Goal: Task Accomplishment & Management: Use online tool/utility

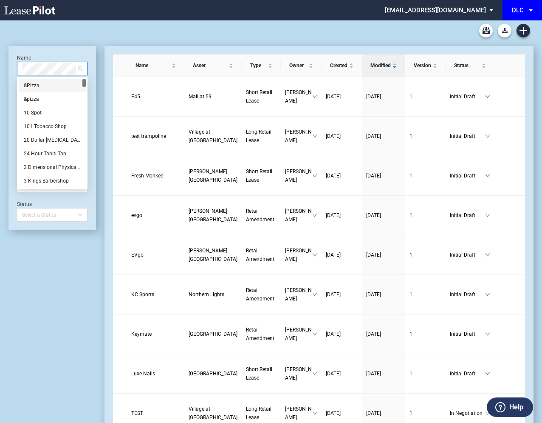
click at [50, 40] on div "DLC Blank Long Form DLC Blank Short Form DLC Amendment Blank Form" at bounding box center [271, 30] width 525 height 20
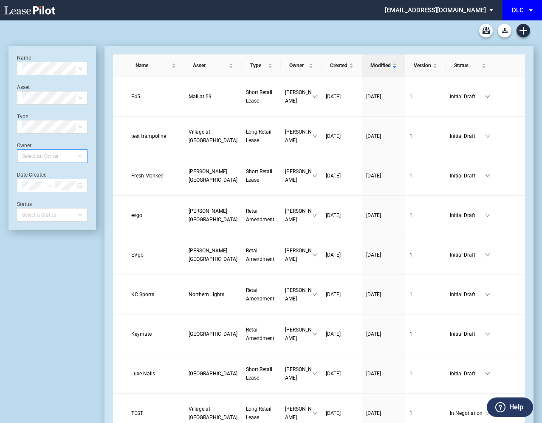
click at [38, 156] on div at bounding box center [48, 156] width 59 height 12
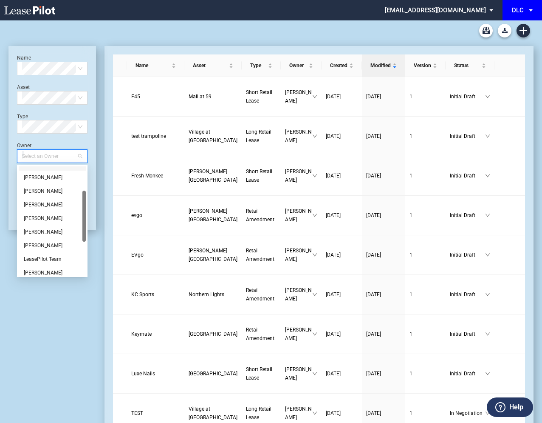
scroll to position [51, 0]
click at [37, 242] on div "[PERSON_NAME]" at bounding box center [52, 244] width 57 height 9
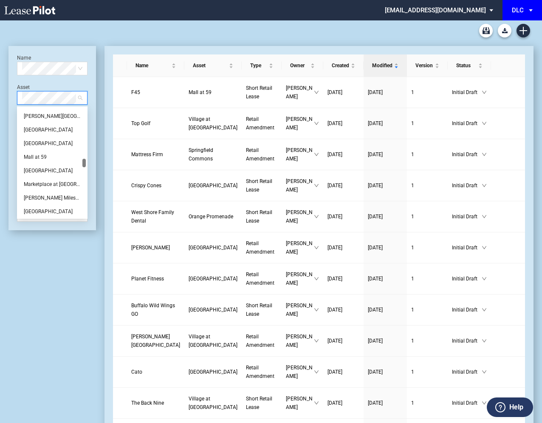
scroll to position [624, 0]
click at [37, 155] on div "Mall at 59" at bounding box center [52, 157] width 57 height 9
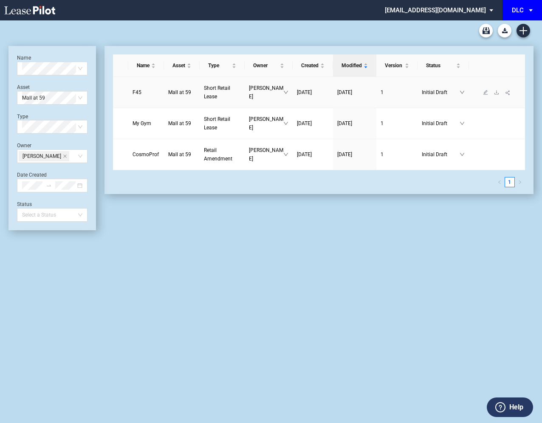
click at [135, 91] on span "F45" at bounding box center [137, 92] width 9 height 6
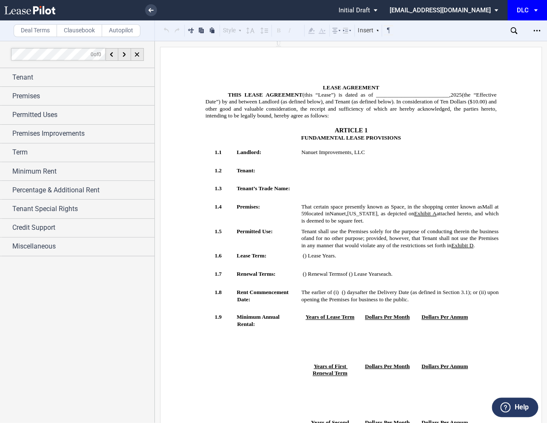
scroll to position [23, 0]
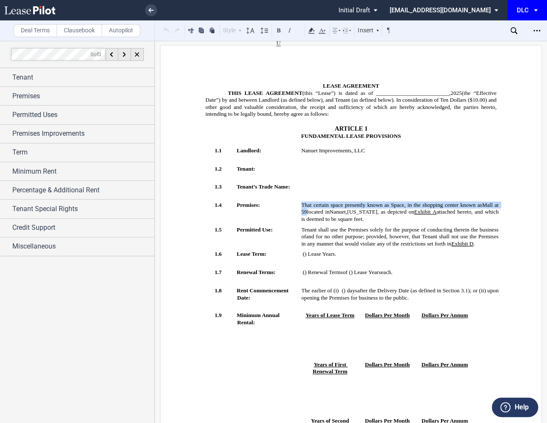
drag, startPoint x: 310, startPoint y: 204, endPoint x: 299, endPoint y: 200, distance: 11.6
click at [301, 201] on span "That certain space presently known as Space ﻿ ﻿ , in the shopping center known …" at bounding box center [400, 208] width 199 height 14
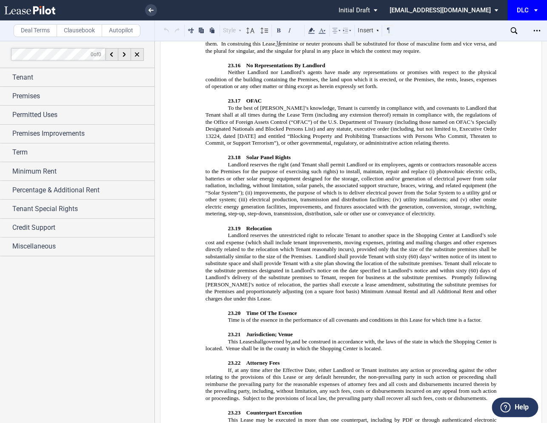
scroll to position [6439, 0]
